Goal: Task Accomplishment & Management: Complete application form

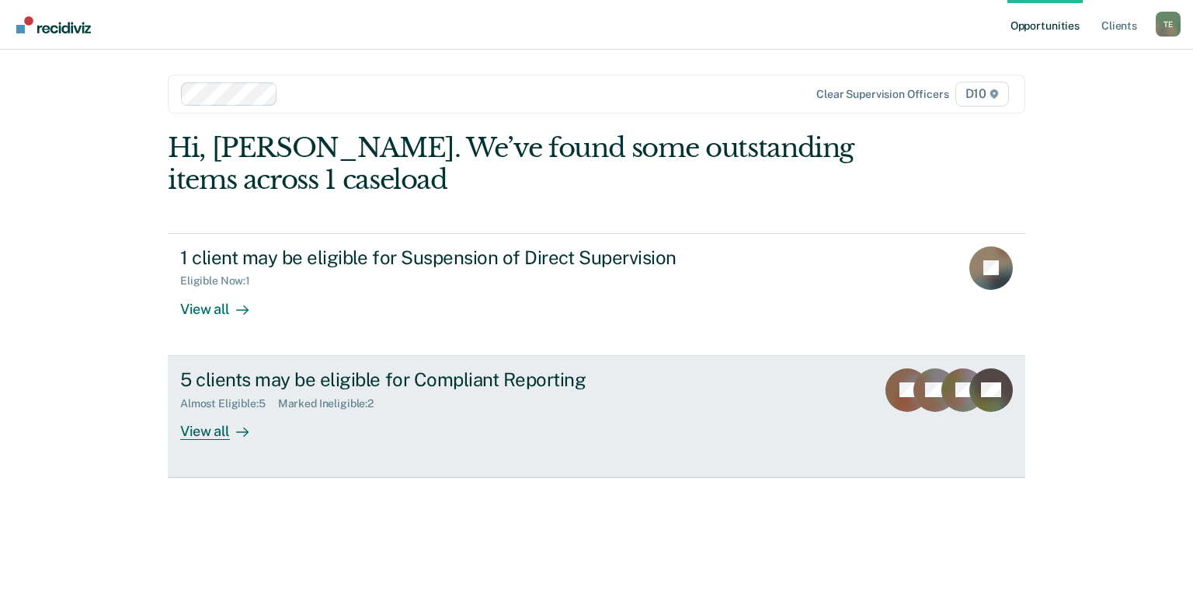
click at [212, 427] on div "View all" at bounding box center [223, 424] width 87 height 30
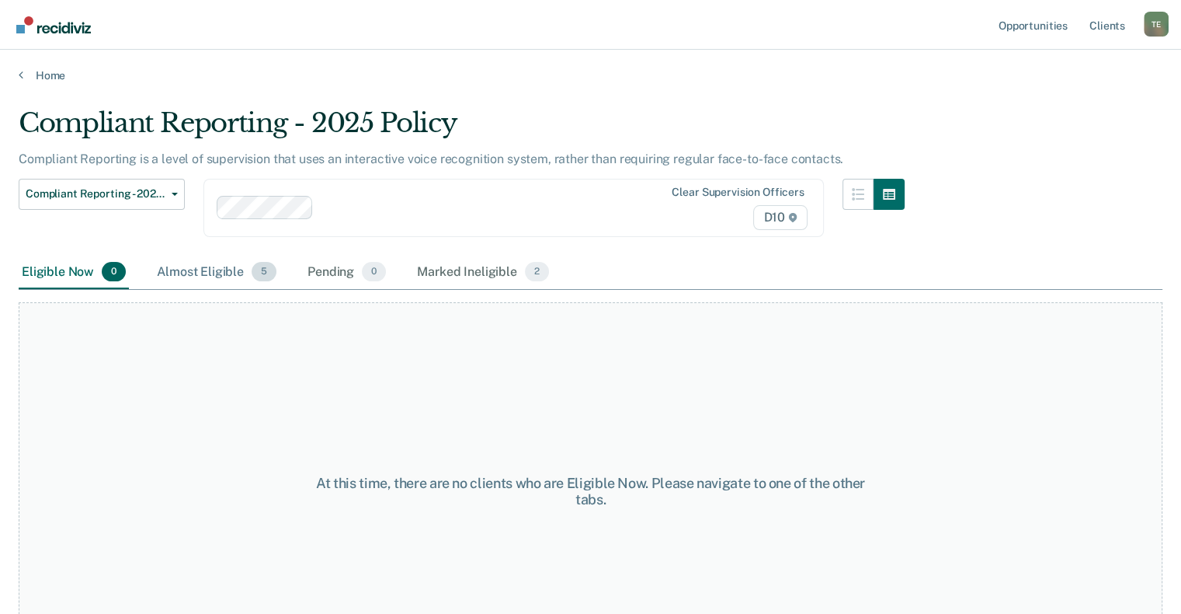
click at [190, 266] on div "Almost Eligible 5" at bounding box center [217, 273] width 126 height 34
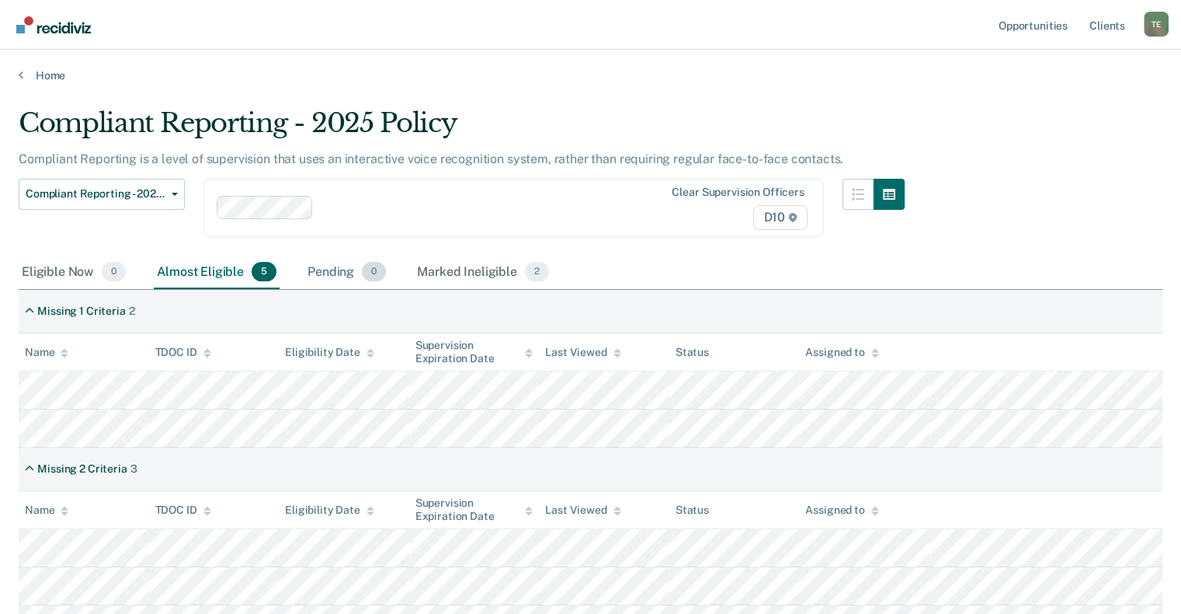
click at [320, 275] on div "Pending 0" at bounding box center [346, 273] width 85 height 34
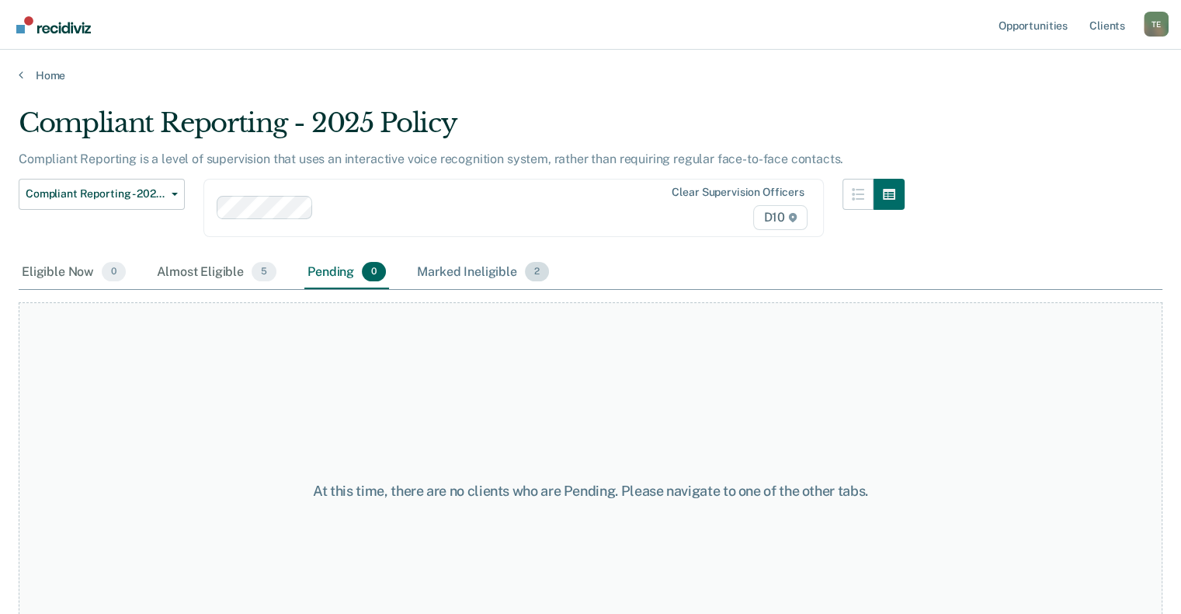
click at [447, 266] on div "Marked Ineligible 2" at bounding box center [483, 273] width 138 height 34
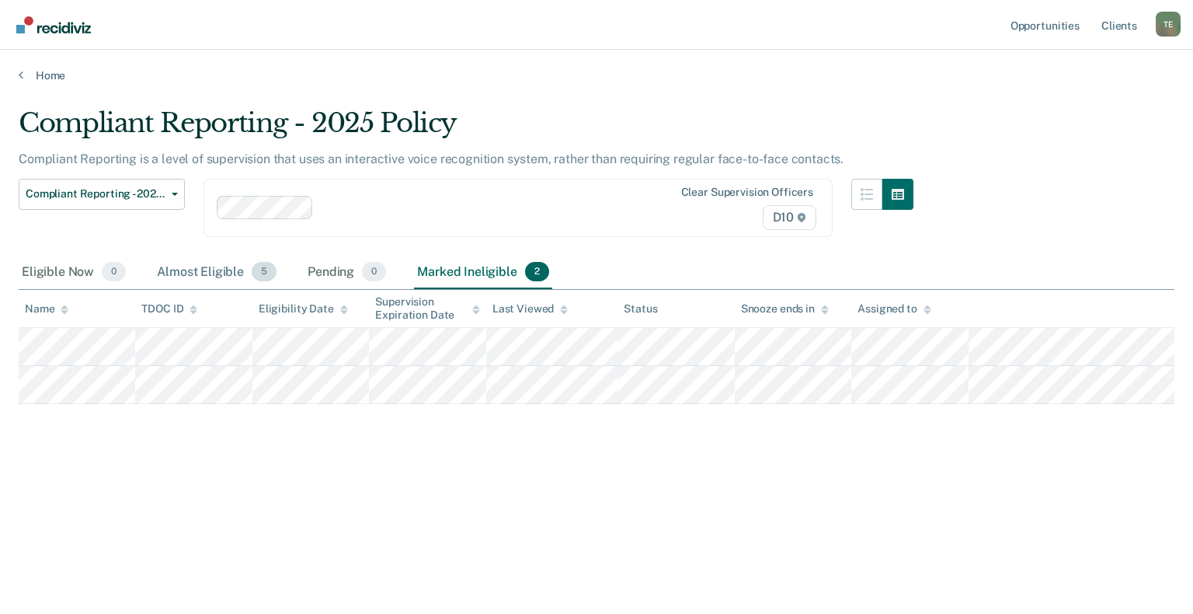
click at [193, 267] on div "Almost Eligible 5" at bounding box center [217, 273] width 126 height 34
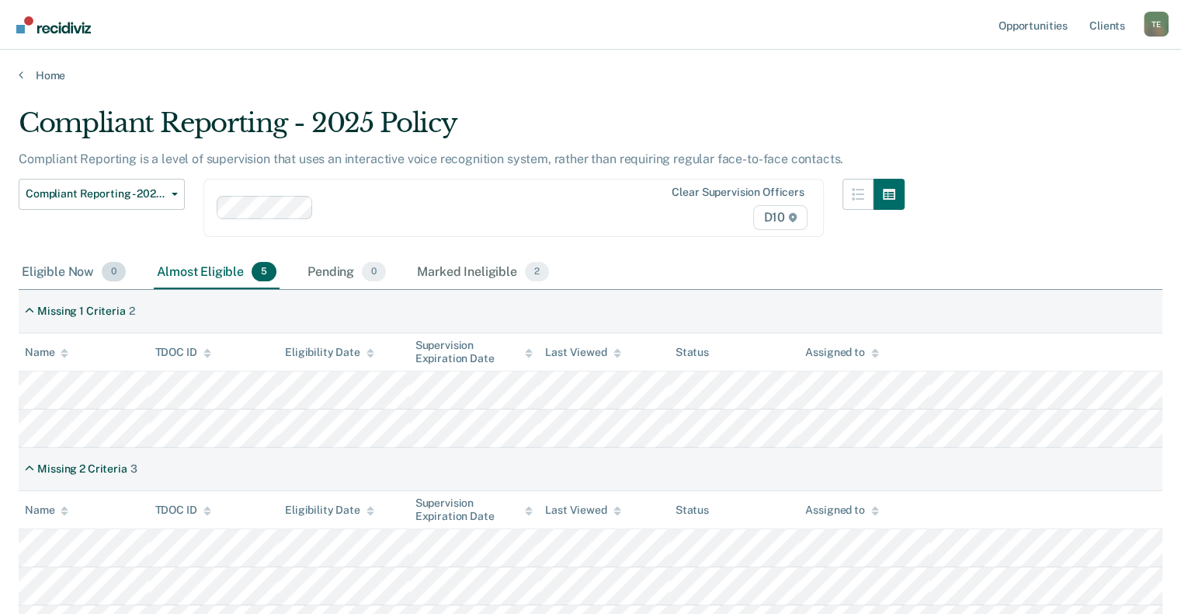
click at [85, 269] on div "Eligible Now 0" at bounding box center [74, 273] width 110 height 34
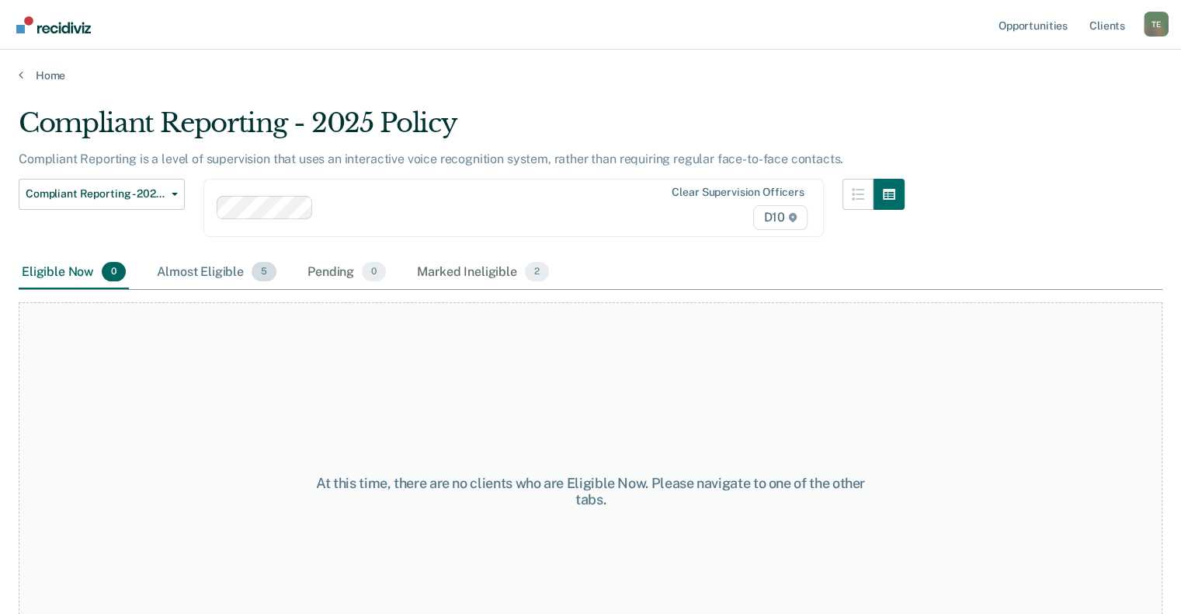
click at [196, 270] on div "Almost Eligible 5" at bounding box center [217, 273] width 126 height 34
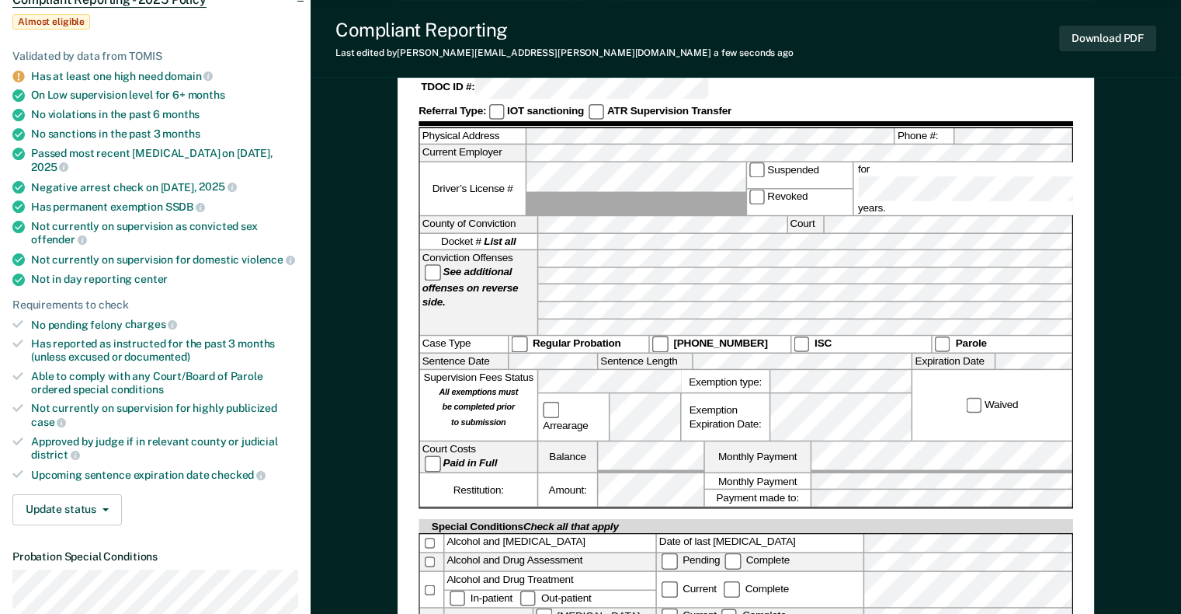
scroll to position [78, 0]
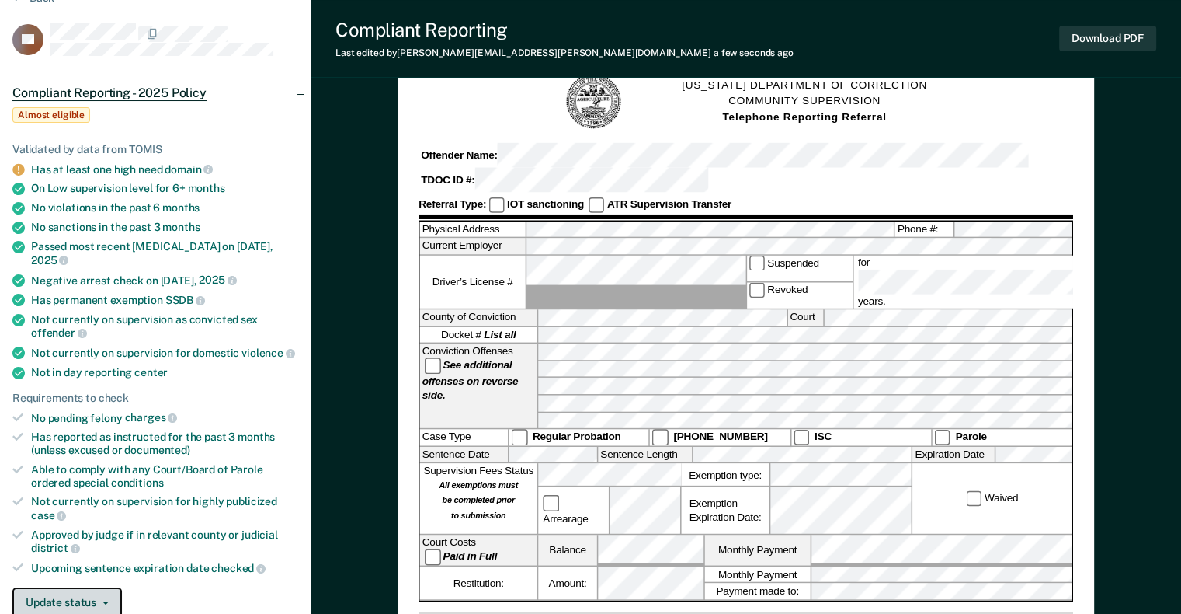
click at [72, 587] on button "Update status" at bounding box center [67, 602] width 110 height 31
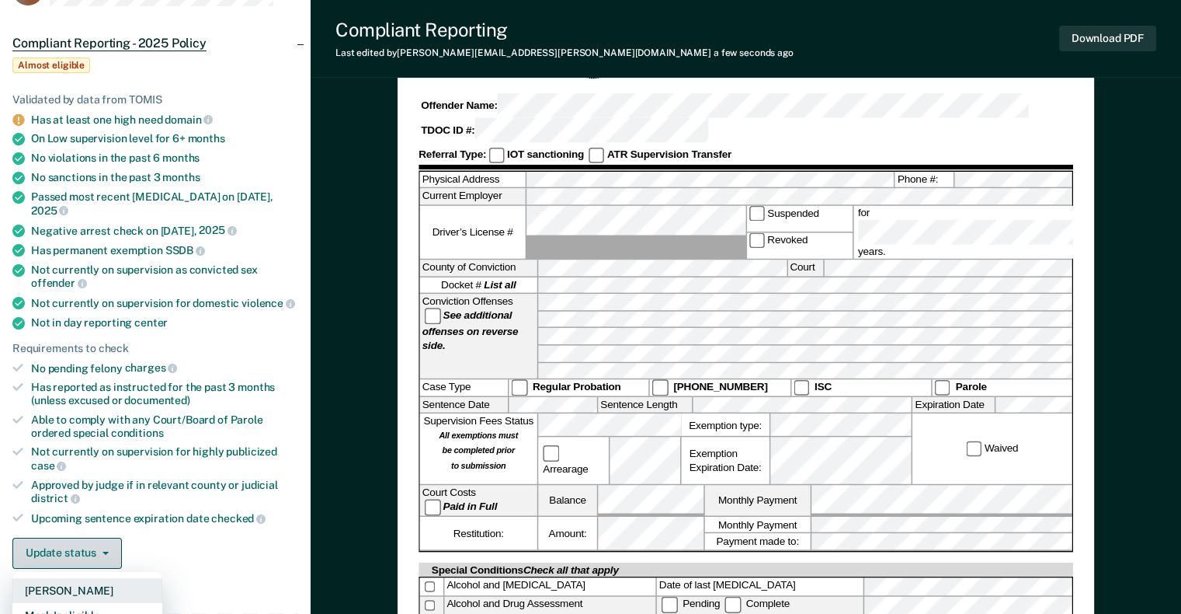
scroll to position [155, 0]
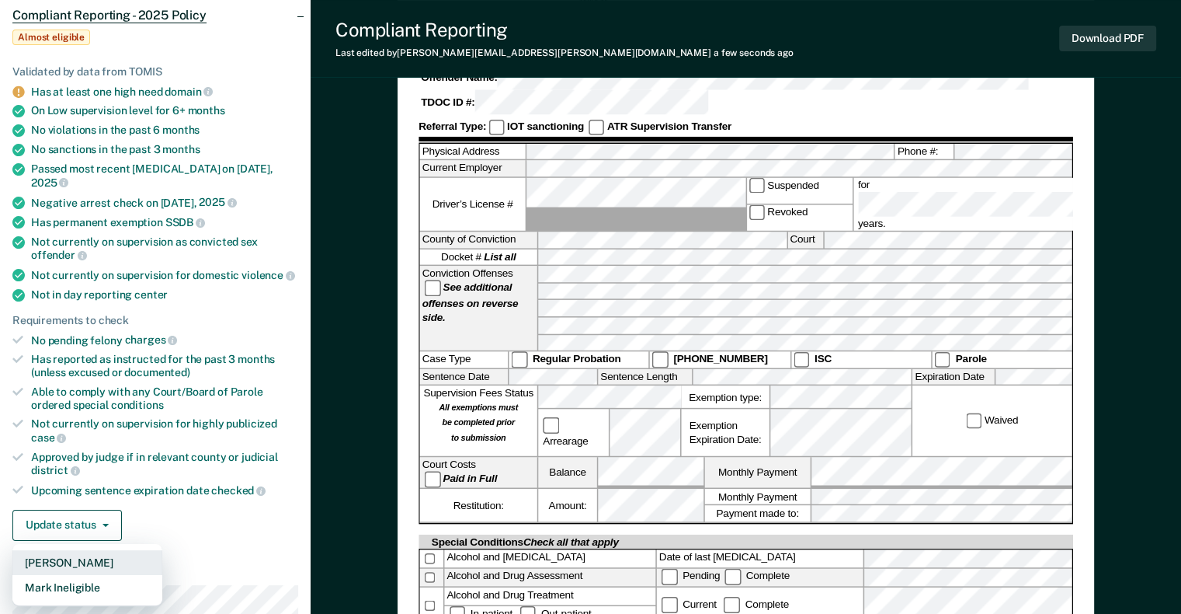
click at [84, 550] on button "[PERSON_NAME]" at bounding box center [87, 562] width 150 height 25
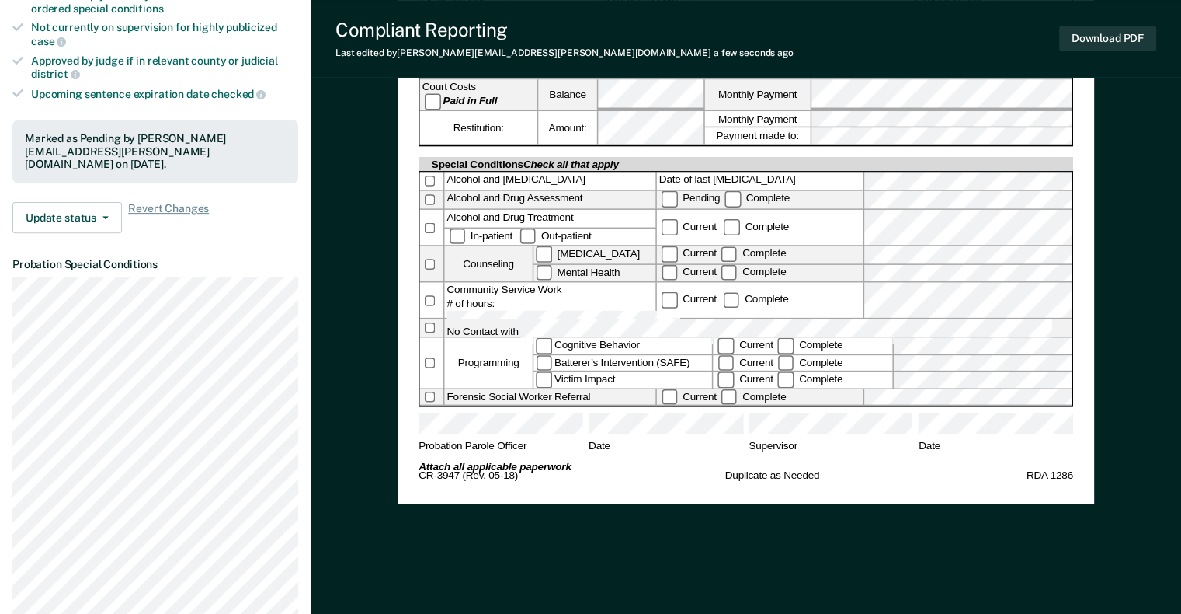
scroll to position [621, 0]
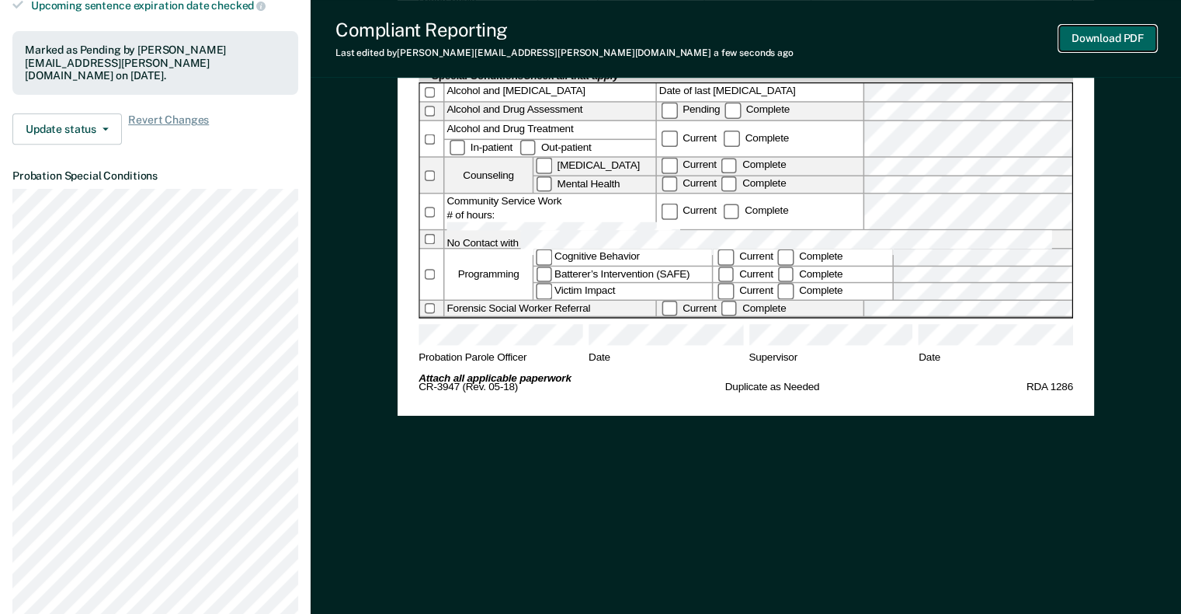
click at [1108, 43] on button "Download PDF" at bounding box center [1107, 39] width 97 height 26
